Goal: Task Accomplishment & Management: Complete application form

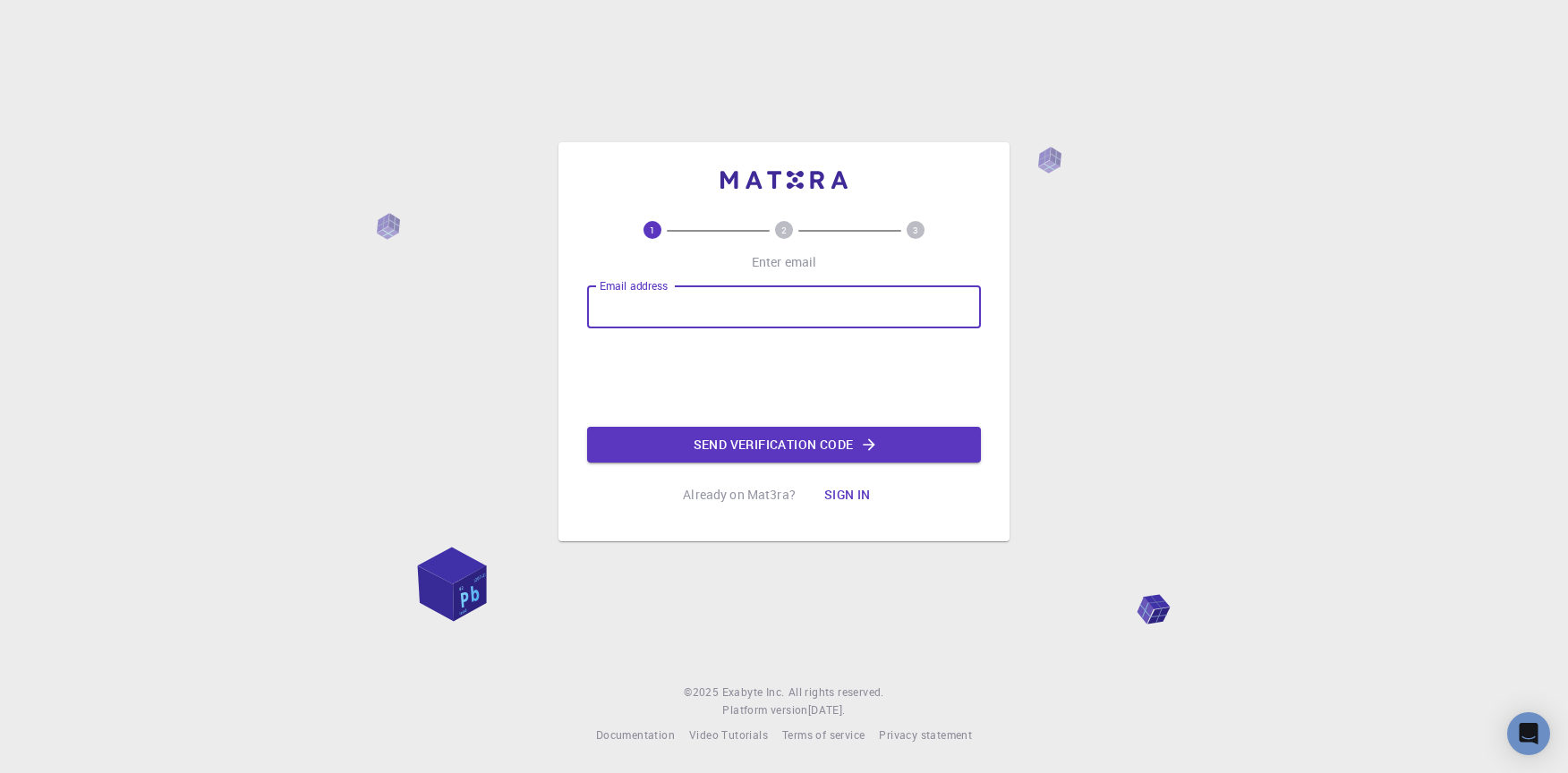
click at [881, 322] on input "Email address" at bounding box center [784, 307] width 394 height 43
type input "[EMAIL_ADDRESS][DOMAIN_NAME]"
click at [839, 450] on button "Send verification code" at bounding box center [784, 444] width 394 height 36
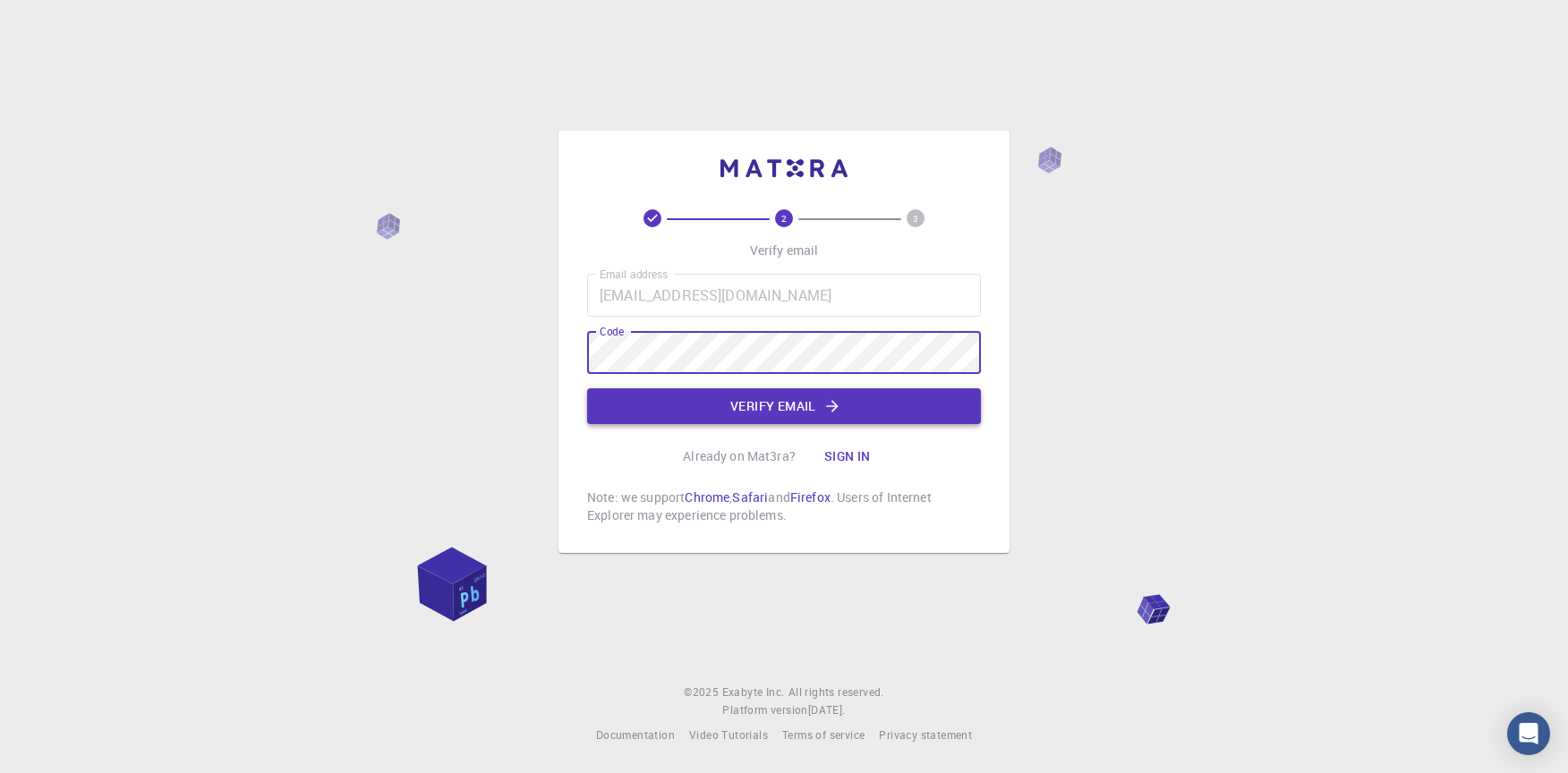
click at [719, 419] on button "Verify email" at bounding box center [784, 406] width 394 height 36
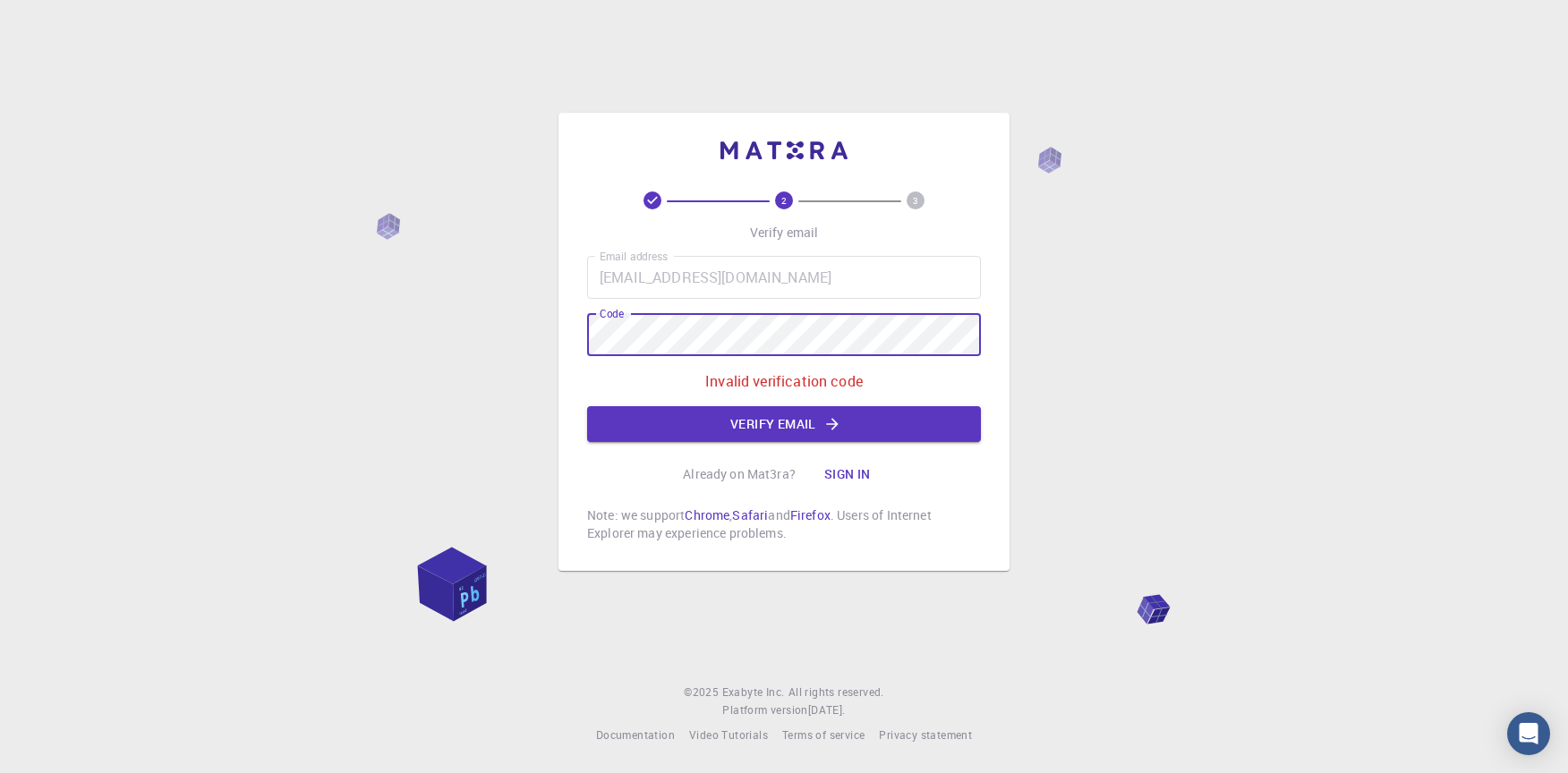
click at [507, 328] on div "2 3 Verify email Email address beresneviciuselingas@gmail.com Email address Cod…" at bounding box center [784, 386] width 1568 height 773
click at [692, 461] on div "Already on Mat3ra? Sign in" at bounding box center [784, 474] width 202 height 36
click at [696, 434] on button "Verify email" at bounding box center [784, 424] width 394 height 36
click at [772, 372] on p "Invalid verification code" at bounding box center [784, 380] width 158 height 21
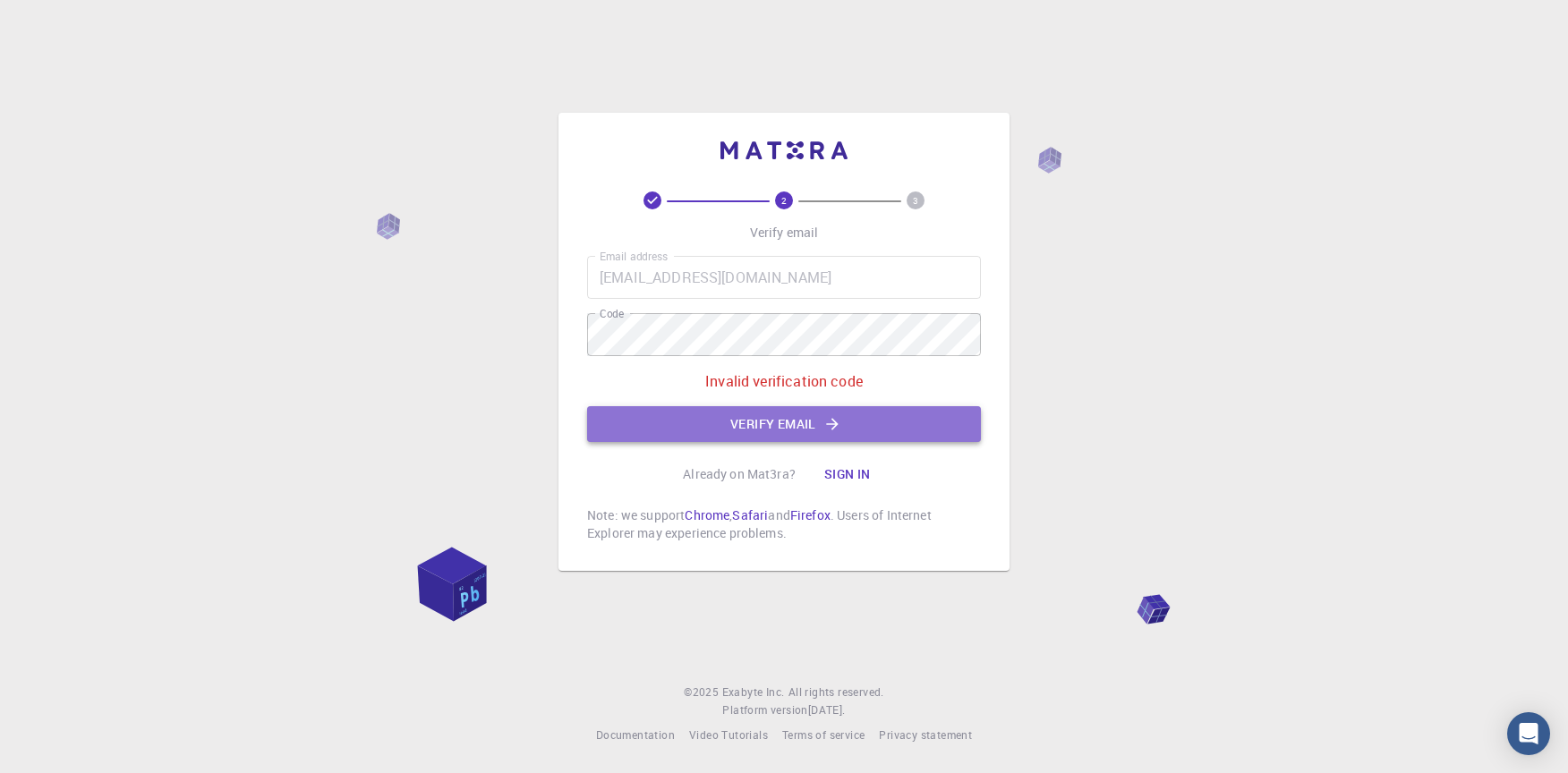
click at [771, 418] on button "Verify email" at bounding box center [784, 424] width 394 height 36
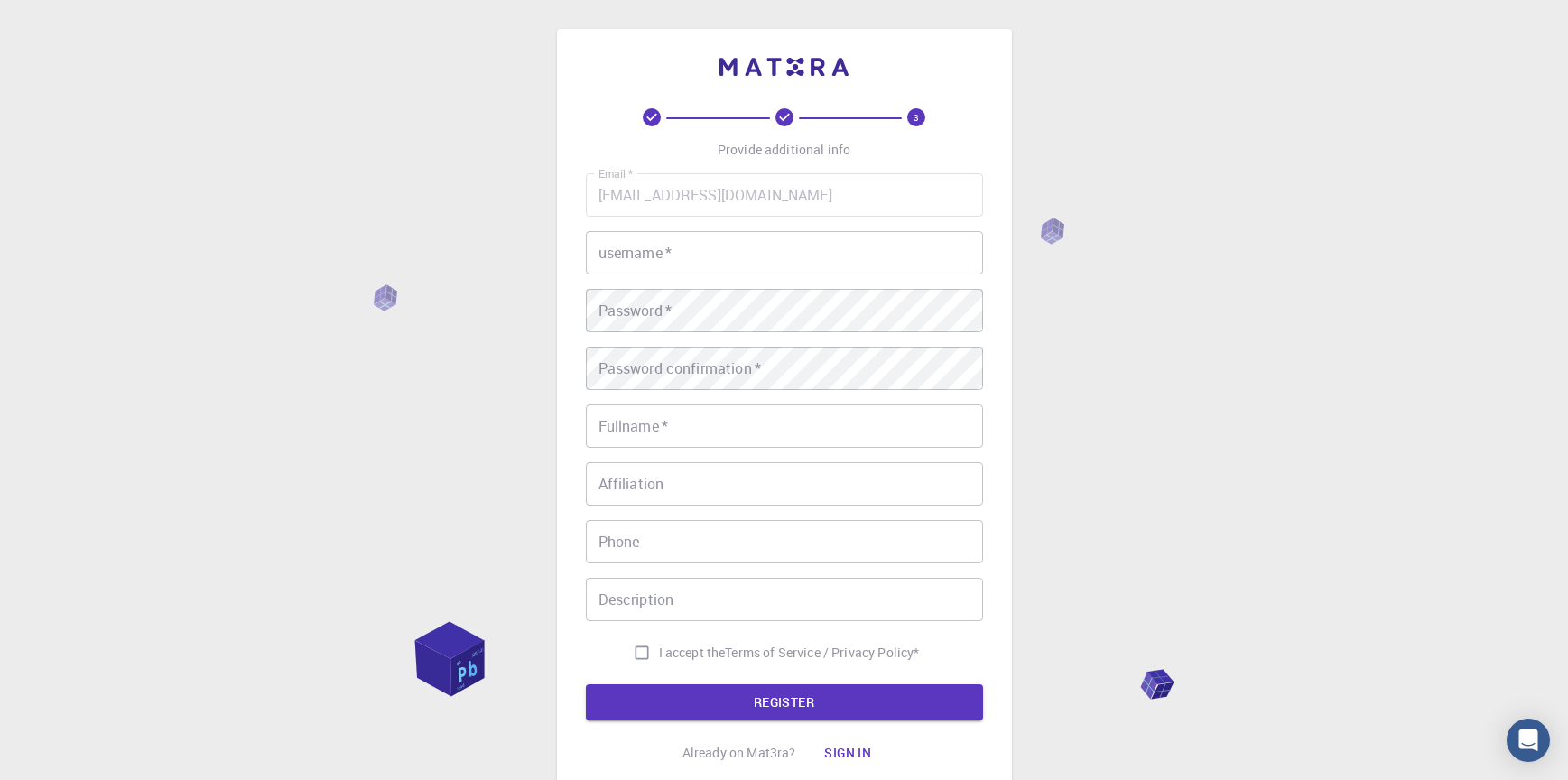
click at [727, 234] on input "username   *" at bounding box center [784, 253] width 397 height 43
type input "Elingas"
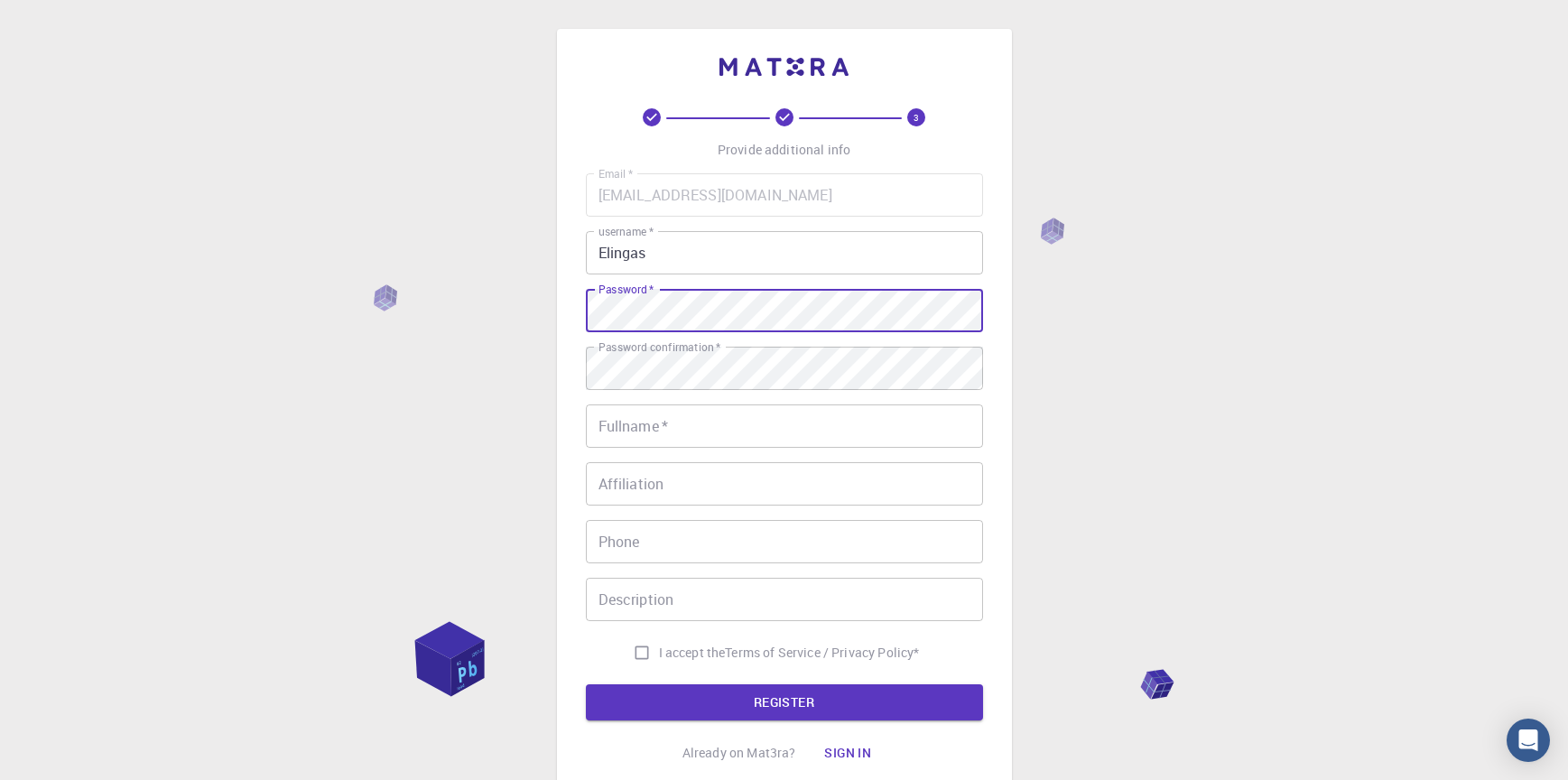
click at [647, 414] on div "Fullname   * Fullname   *" at bounding box center [784, 426] width 397 height 43
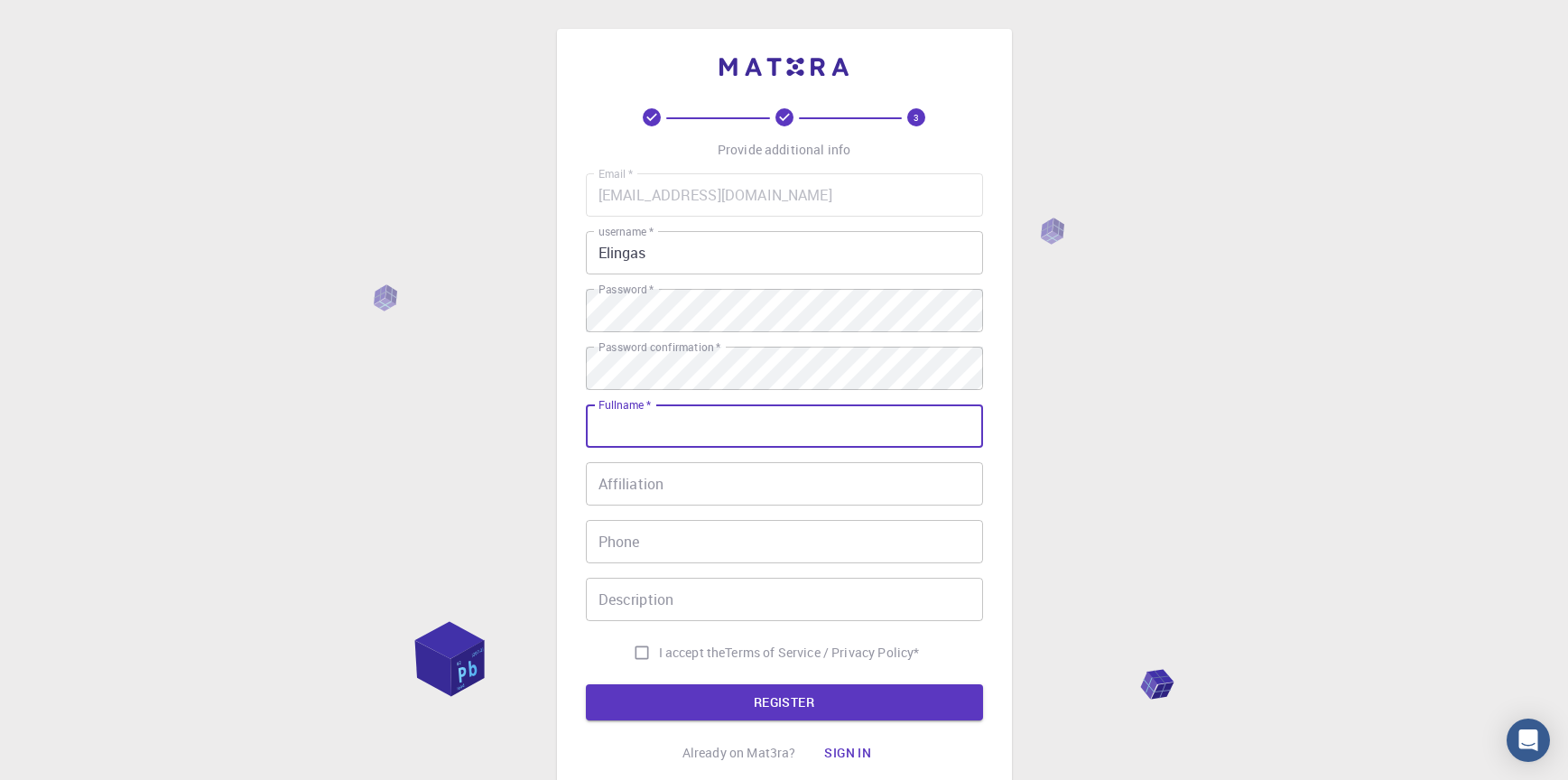
type input "Elingas Beresnevičius"
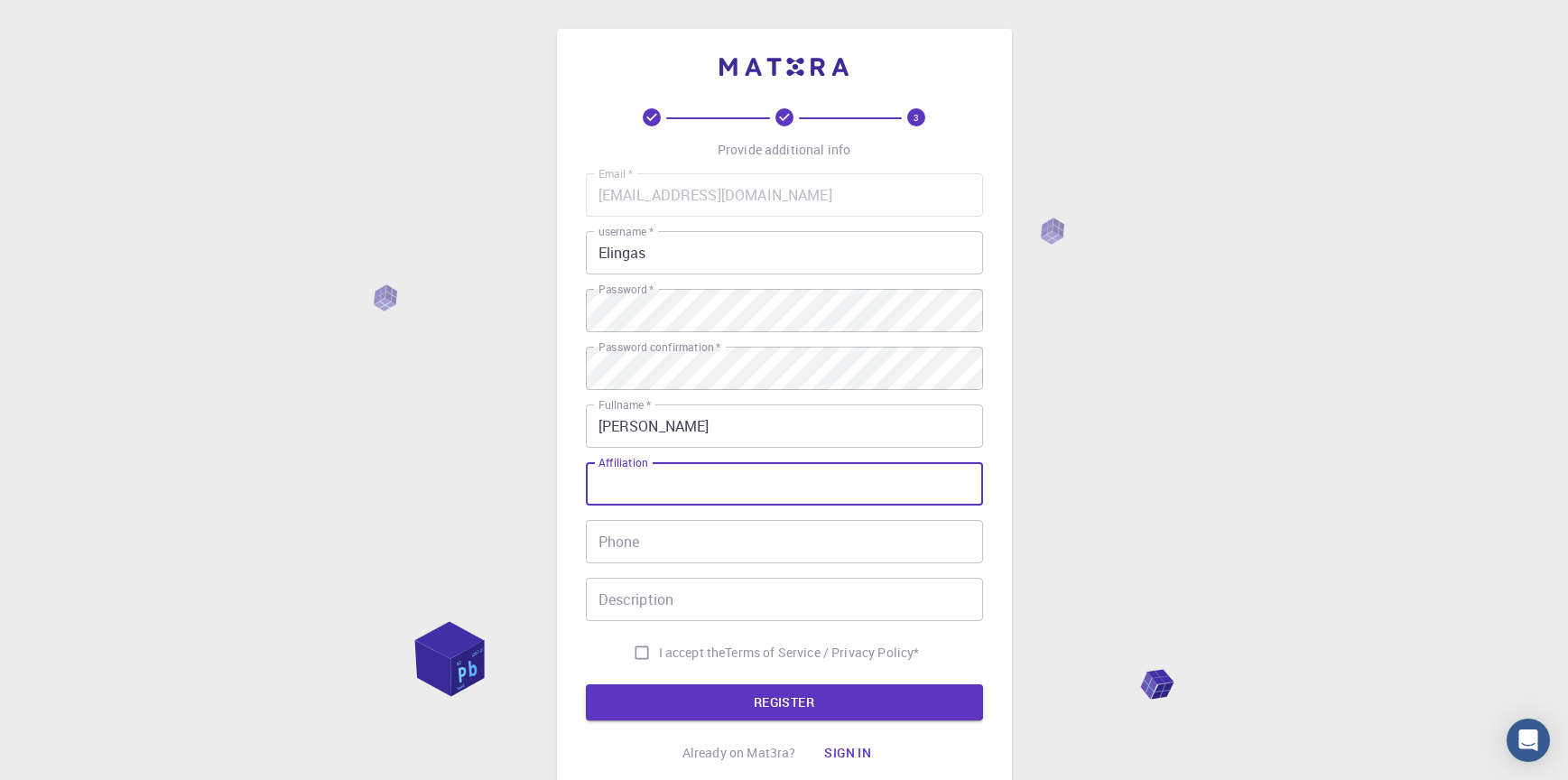
click at [739, 494] on input "Affiliation" at bounding box center [784, 484] width 397 height 43
click at [726, 549] on input "Phone" at bounding box center [784, 541] width 397 height 43
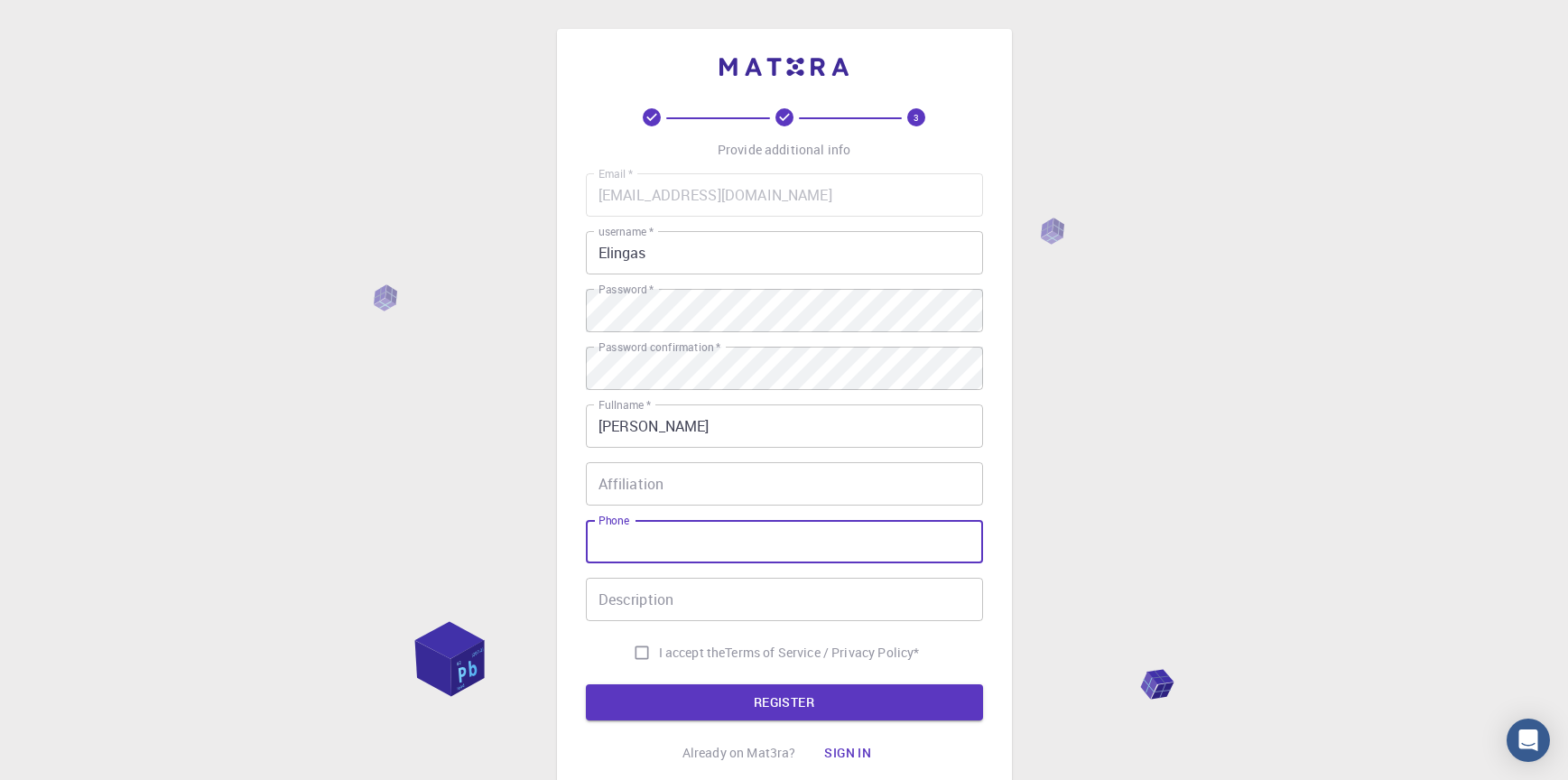
click at [616, 608] on input "Description" at bounding box center [784, 599] width 397 height 43
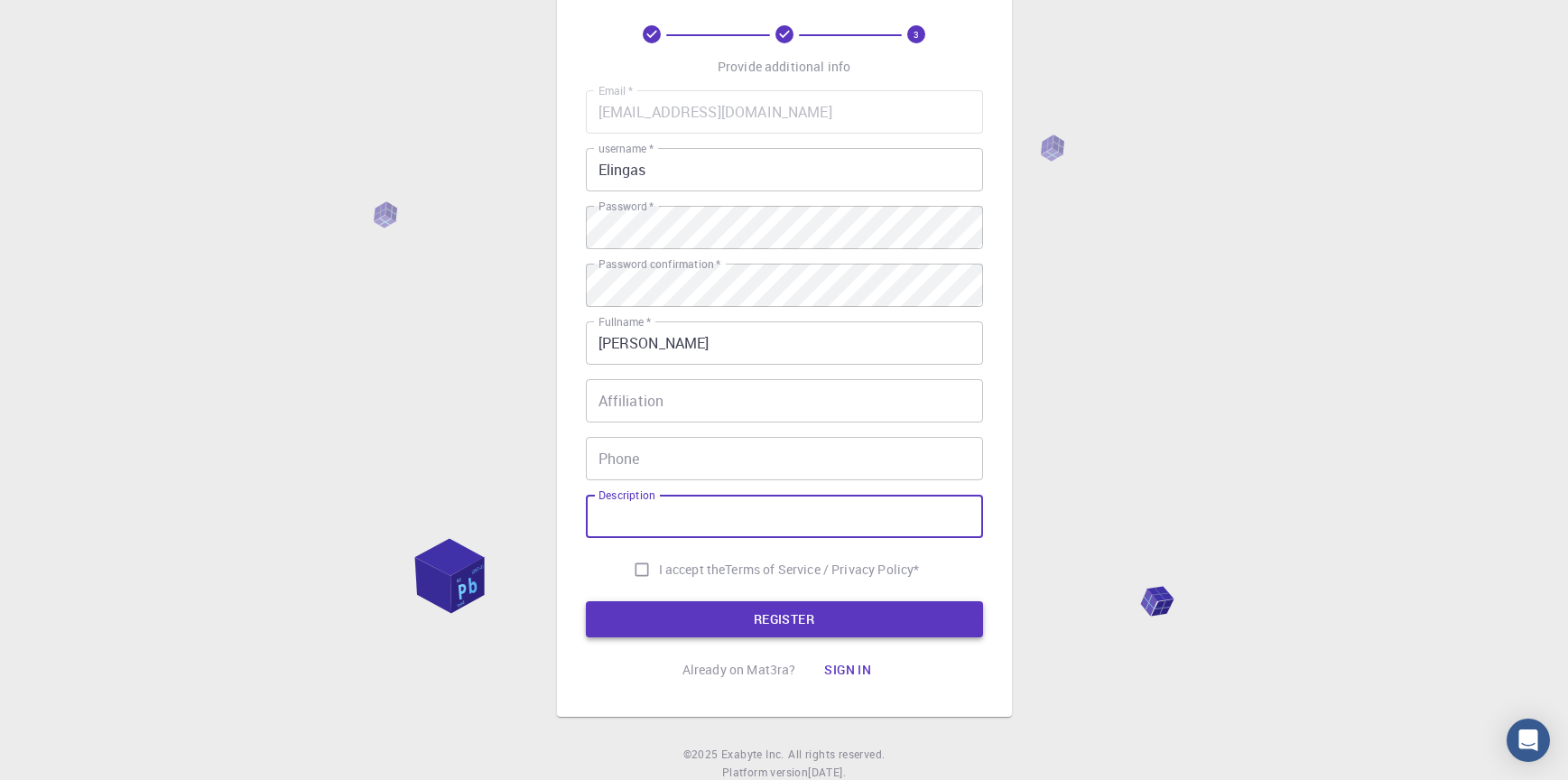
scroll to position [90, 0]
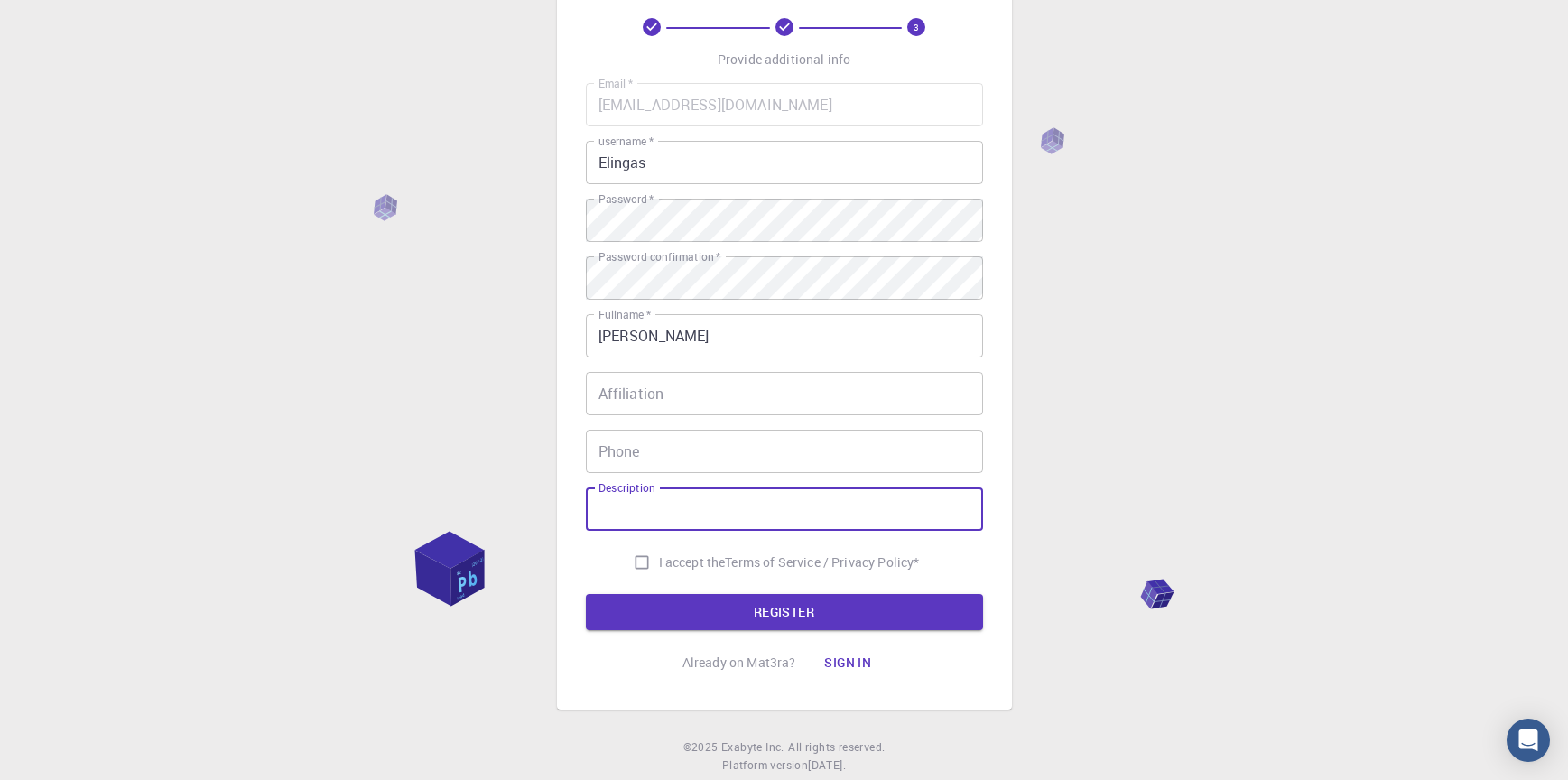
click at [637, 568] on input "I accept the Terms of Service / Privacy Policy *" at bounding box center [641, 562] width 35 height 35
checkbox input "true"
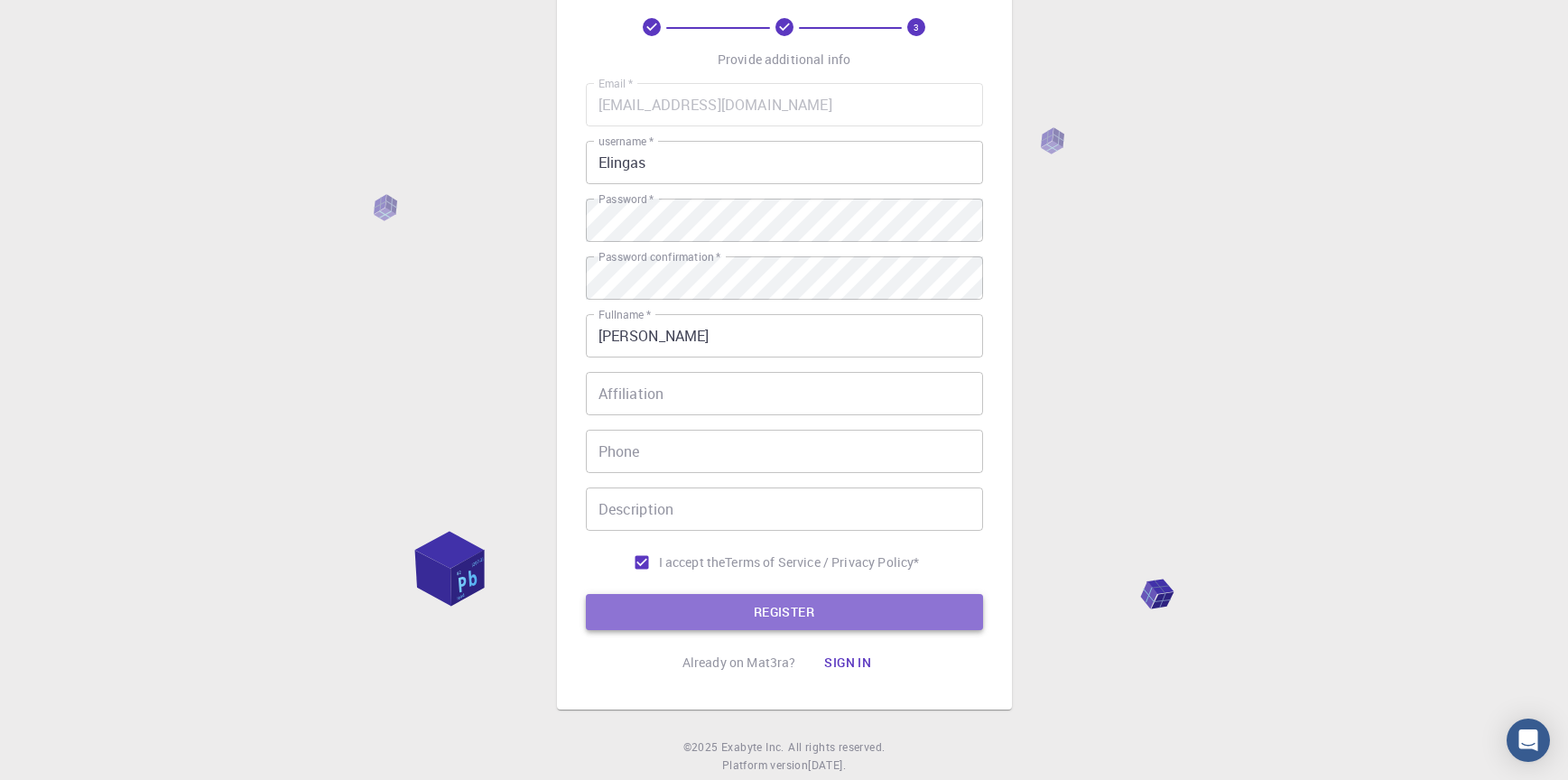
click at [649, 608] on button "REGISTER" at bounding box center [784, 611] width 397 height 37
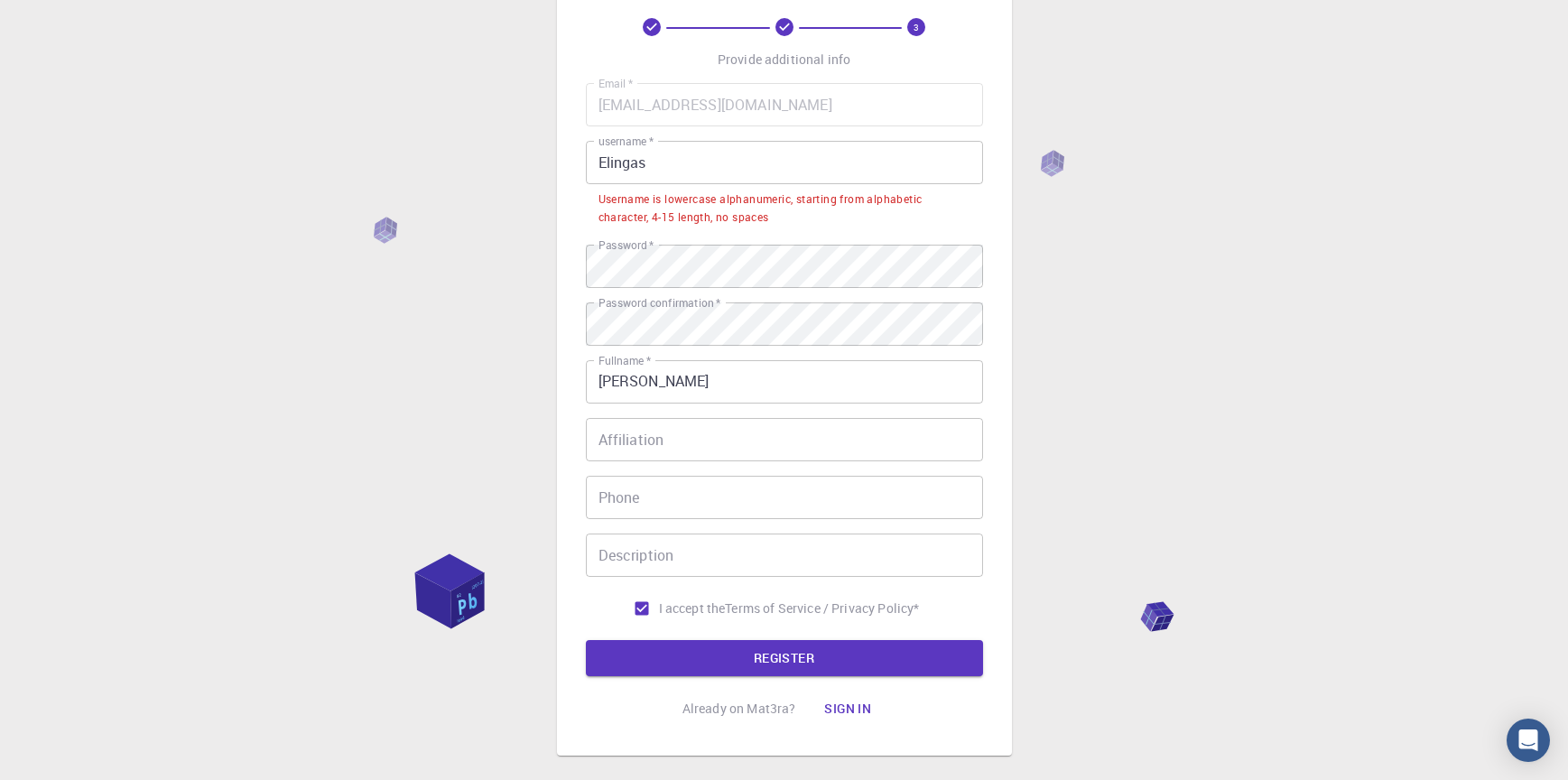
click at [783, 155] on input "Elingas" at bounding box center [784, 162] width 397 height 43
click at [788, 139] on div "Email   * beresneviciuselingas@gmail.com Email   * username   * Elingas usernam…" at bounding box center [784, 355] width 397 height 543
click at [725, 178] on input "Elingas" at bounding box center [784, 162] width 397 height 43
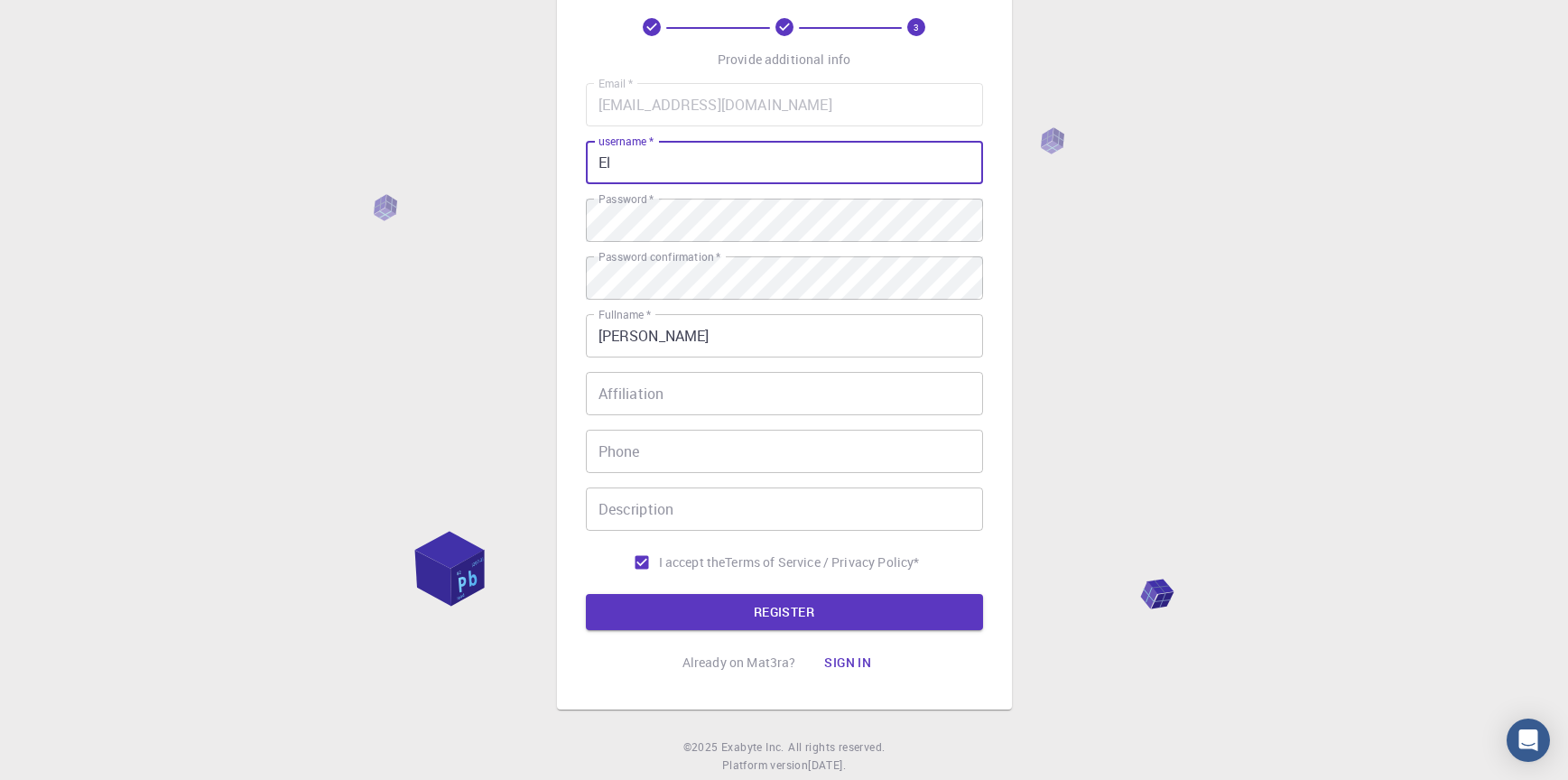
type input "E"
type input "l"
type input "elingas"
click at [1004, 281] on div "3 Provide additional info Email   * beresneviciuselingas@gmail.com Email   * us…" at bounding box center [784, 323] width 455 height 771
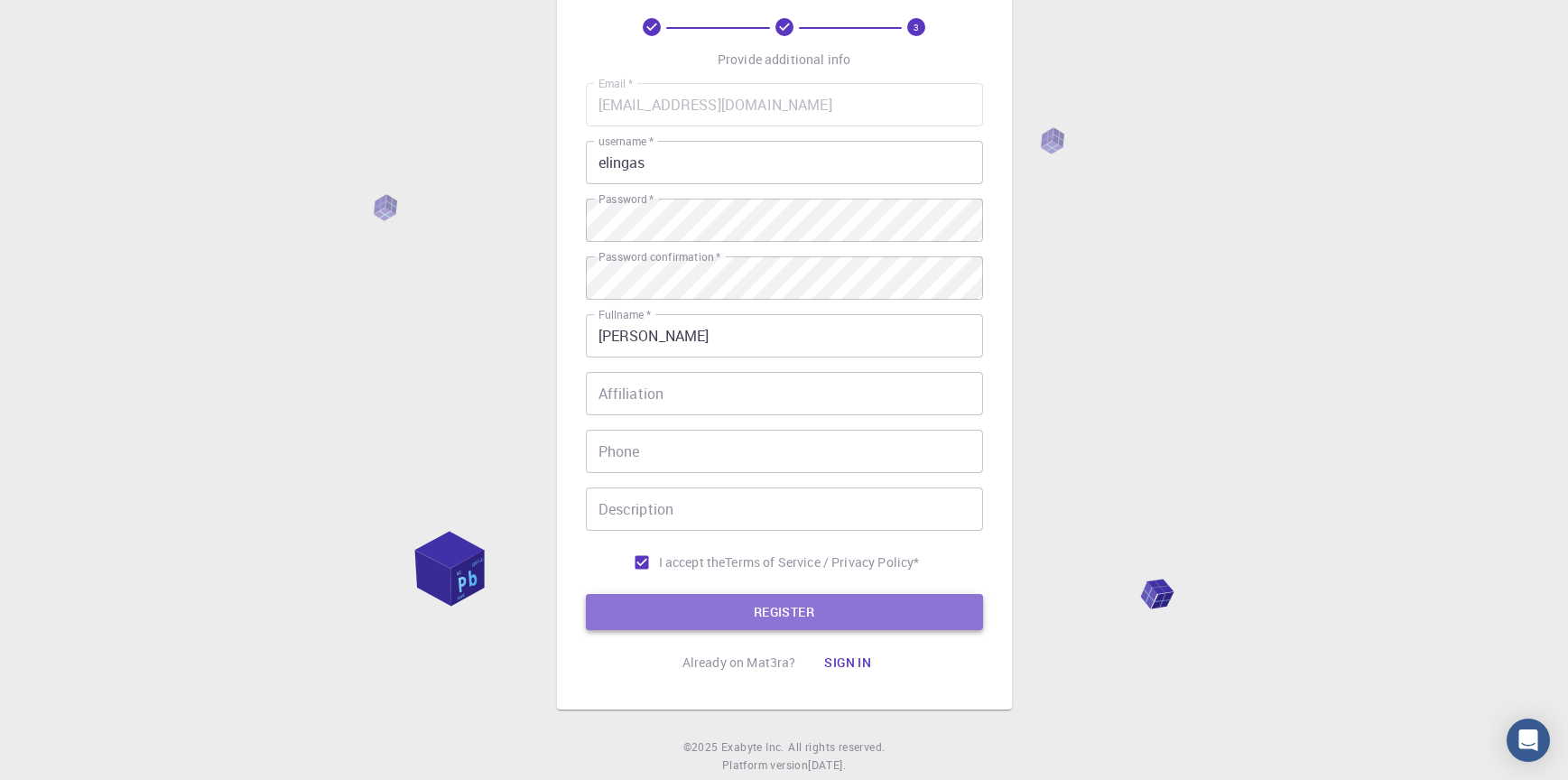
click at [877, 599] on button "REGISTER" at bounding box center [784, 611] width 397 height 37
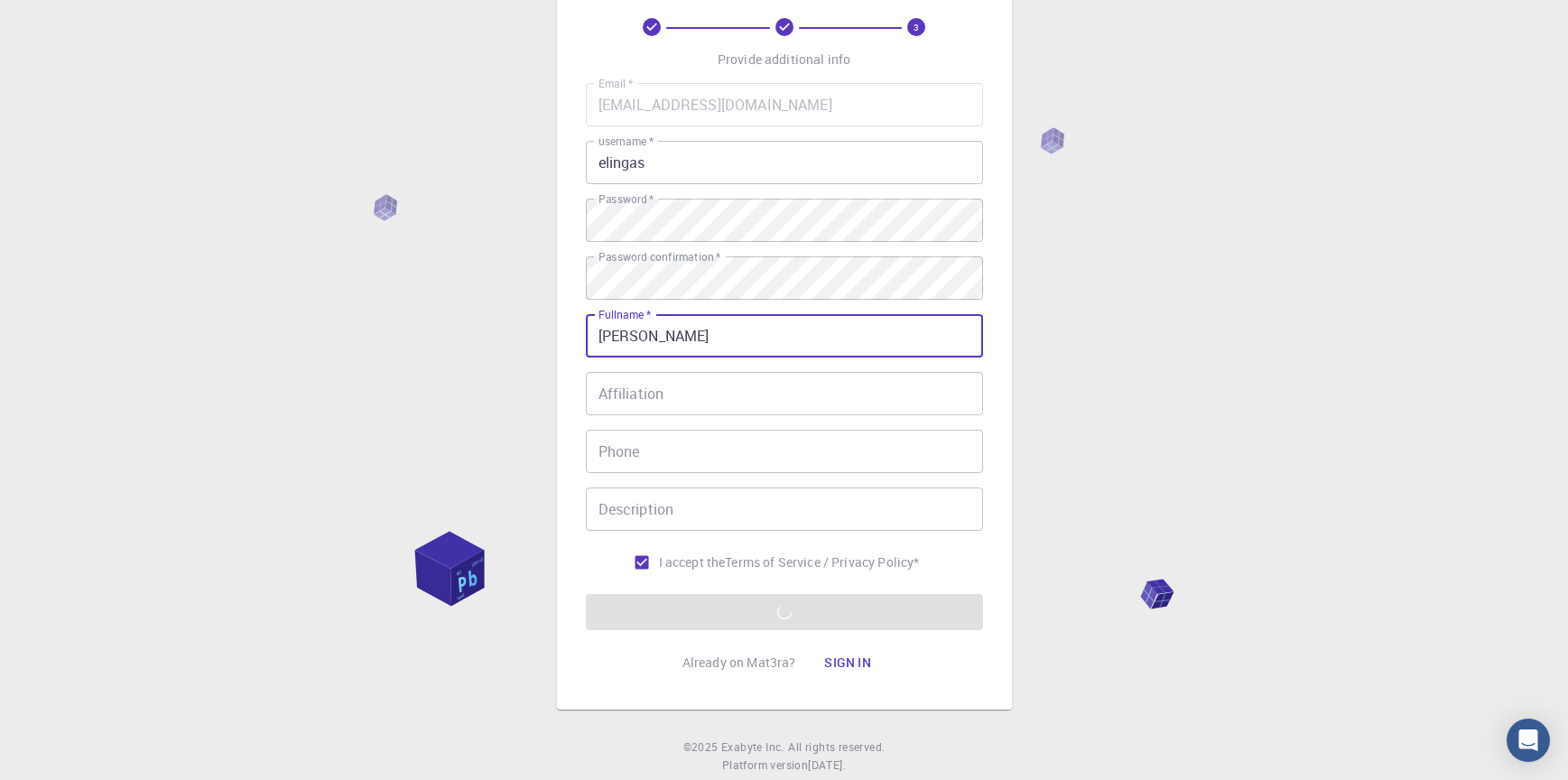
drag, startPoint x: 796, startPoint y: 334, endPoint x: 602, endPoint y: 339, distance: 194.1
click at [602, 339] on input "Elingas Beresnevičius" at bounding box center [784, 336] width 397 height 43
click at [820, 324] on input "Elingas Beresnevičius" at bounding box center [784, 336] width 397 height 43
click at [981, 428] on div "Email   * beresneviciuselingas@gmail.com Email   * username   * elingas usernam…" at bounding box center [784, 331] width 397 height 496
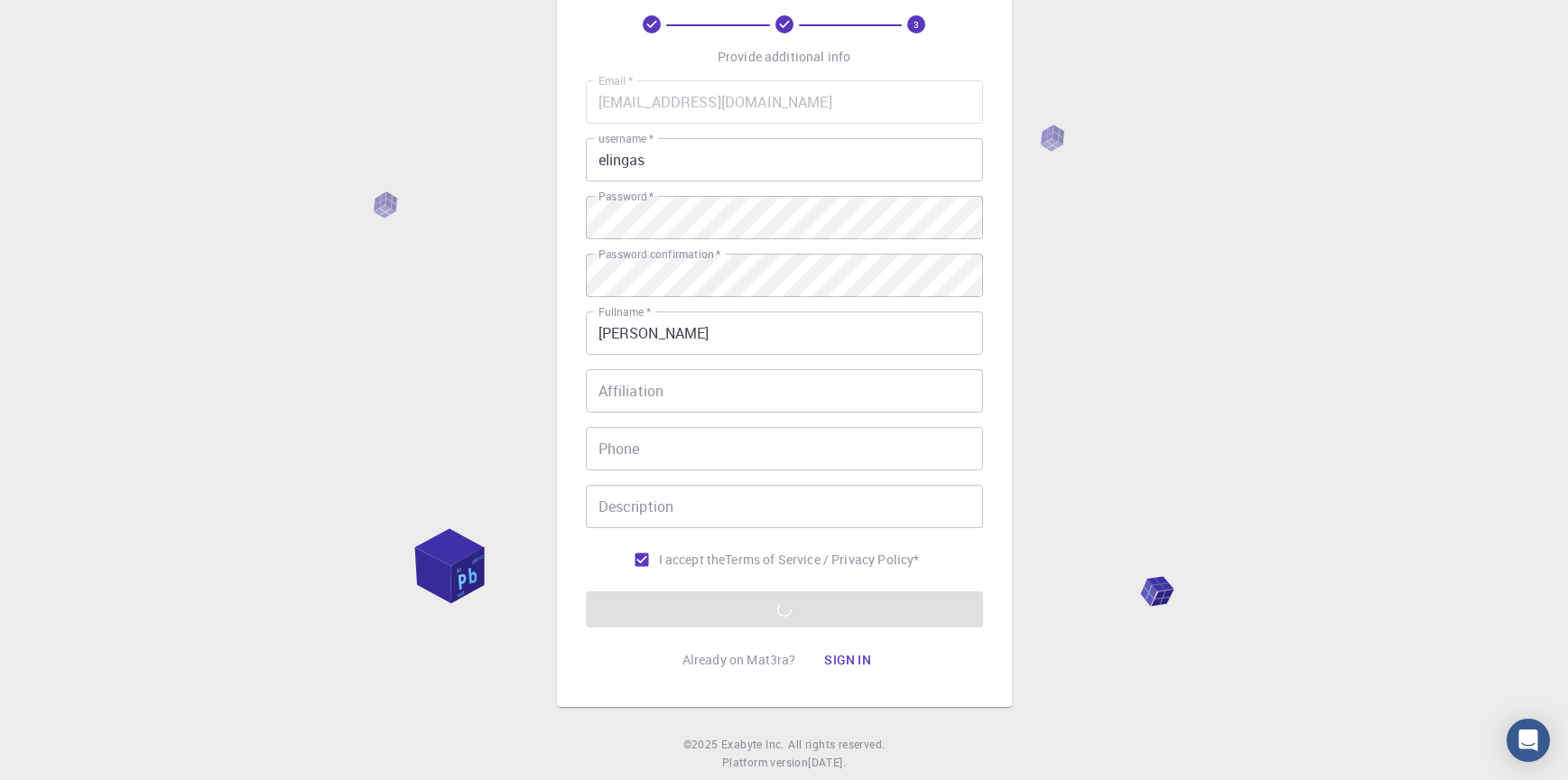
scroll to position [139, 0]
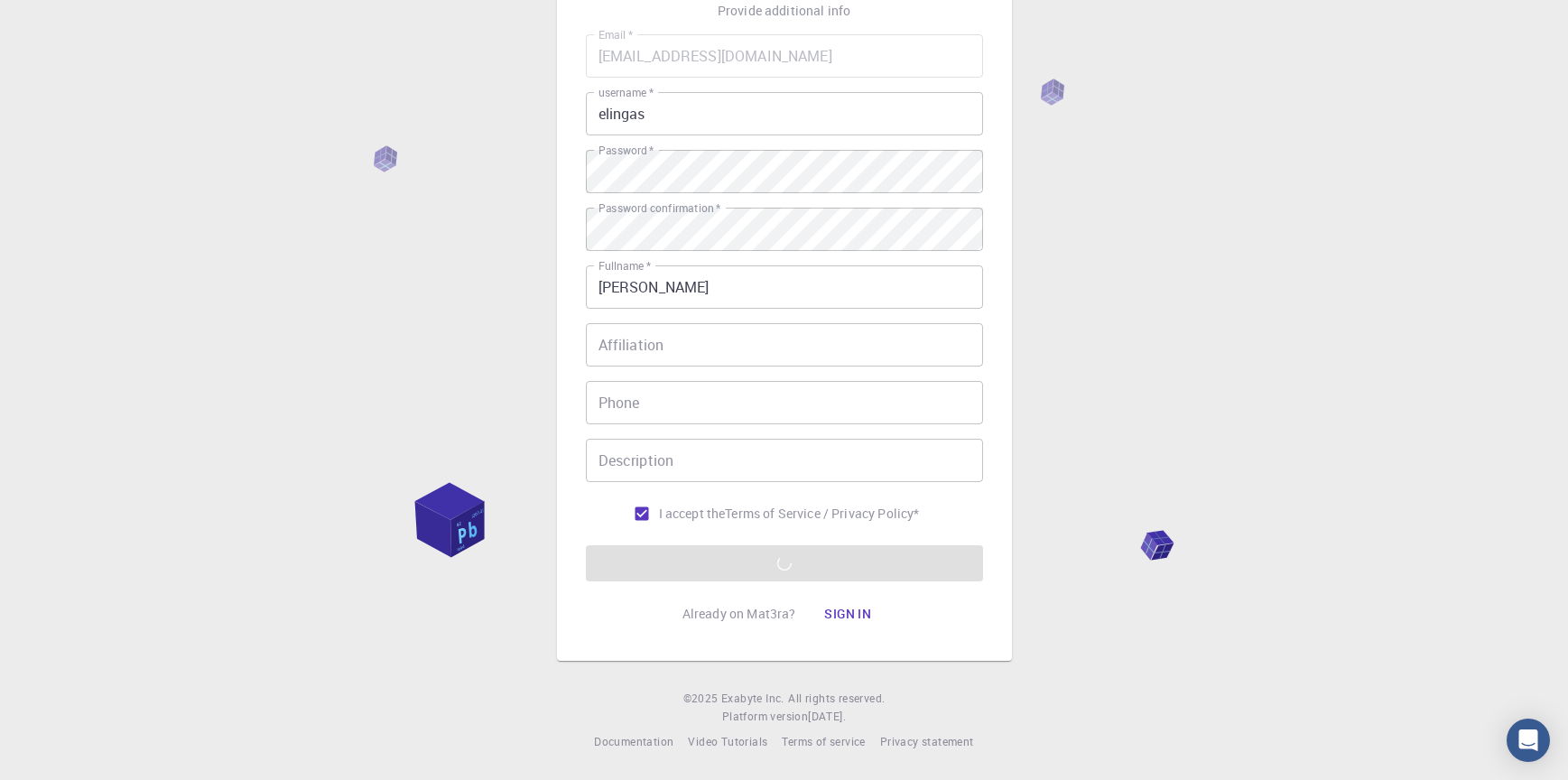
click at [751, 289] on input "Elingas Beresnevičius" at bounding box center [784, 287] width 397 height 43
type input "Elingas"
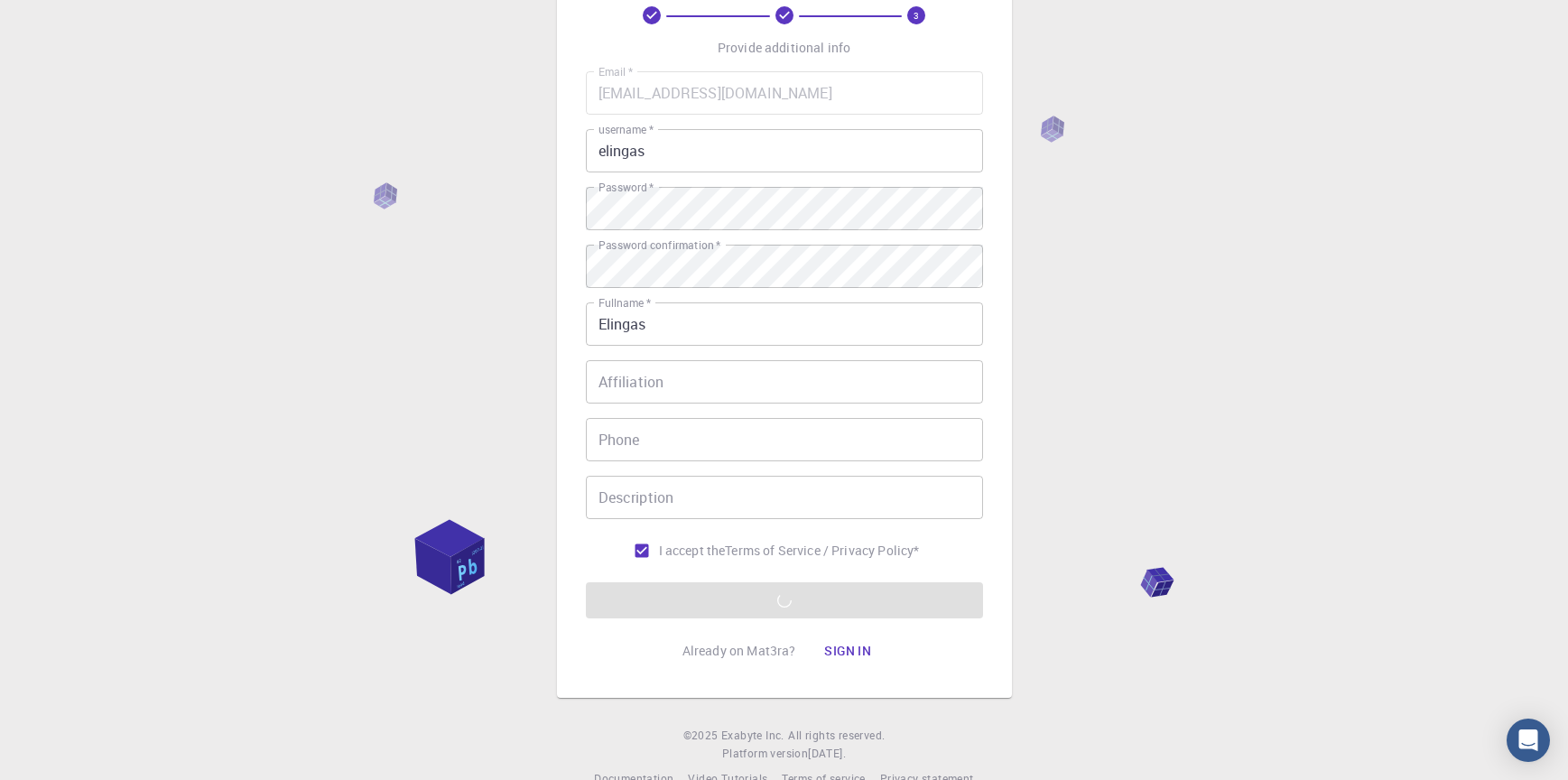
scroll to position [0, 0]
